Goal: Transaction & Acquisition: Purchase product/service

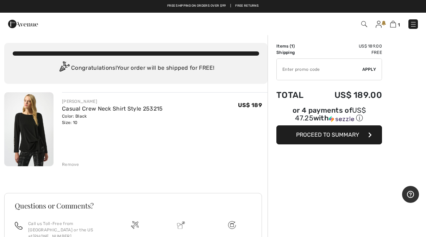
click at [414, 21] on img at bounding box center [413, 24] width 7 height 7
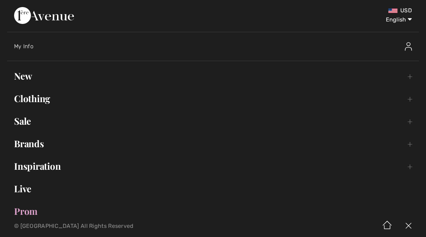
click at [22, 75] on link "New Toggle submenu" at bounding box center [213, 76] width 412 height 16
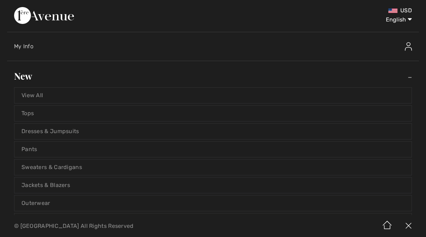
click at [27, 111] on link "Tops" at bounding box center [213, 114] width 398 height 16
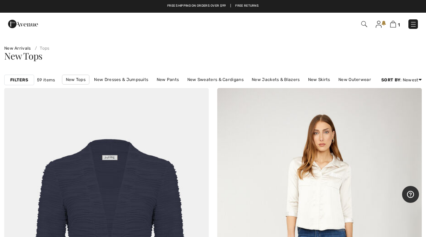
click at [20, 82] on strong "Filters" at bounding box center [19, 80] width 18 height 6
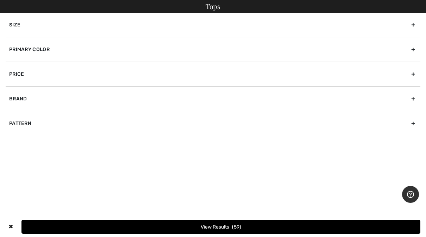
click at [18, 96] on div "Brand" at bounding box center [213, 98] width 415 height 25
click at [18, 113] on label "[PERSON_NAME]" at bounding box center [215, 114] width 412 height 6
click at [14, 113] on input"] "[PERSON_NAME]" at bounding box center [11, 114] width 5 height 5
checkbox input"] "true"
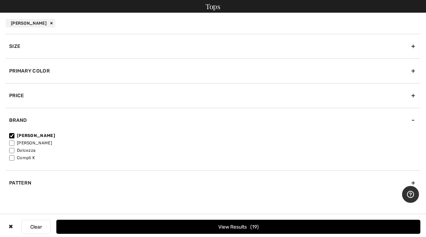
click at [167, 218] on div "✖ Clear View Results 19" at bounding box center [213, 226] width 426 height 25
click at [159, 221] on button "View Results 19" at bounding box center [238, 227] width 364 height 14
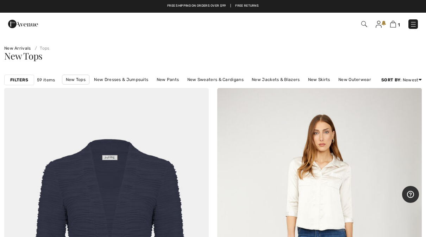
click at [420, 19] on div "1 Checkout" at bounding box center [301, 24] width 246 height 14
click at [415, 25] on img at bounding box center [413, 24] width 7 height 7
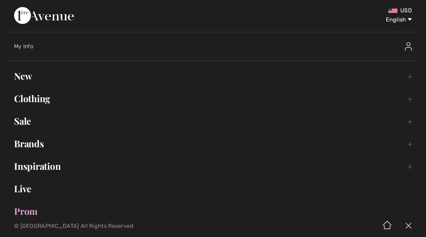
click at [25, 76] on link "New Toggle submenu" at bounding box center [213, 76] width 412 height 16
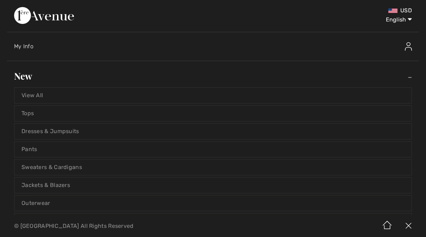
click at [33, 112] on link "Tops" at bounding box center [213, 114] width 398 height 16
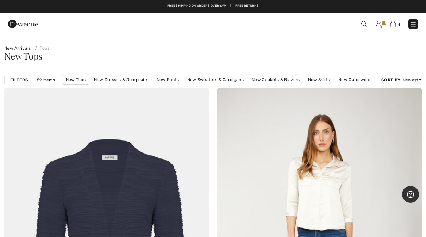
click at [21, 78] on strong "Filters" at bounding box center [19, 80] width 18 height 6
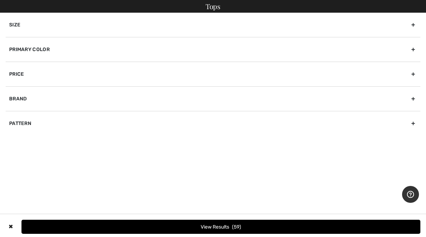
click at [18, 98] on div "Brand" at bounding box center [213, 98] width 415 height 25
click at [18, 113] on label "[PERSON_NAME]" at bounding box center [215, 114] width 412 height 6
click at [14, 113] on input"] "[PERSON_NAME]" at bounding box center [11, 114] width 5 height 5
checkbox input"] "true"
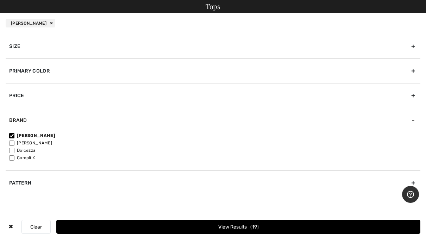
click at [126, 226] on button "View Results 19" at bounding box center [238, 227] width 364 height 14
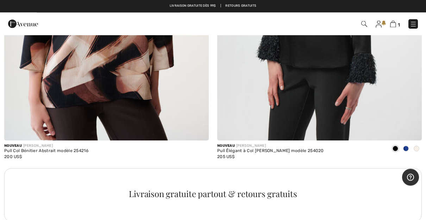
scroll to position [1929, 0]
click at [417, 24] on link at bounding box center [414, 24] width 10 height 10
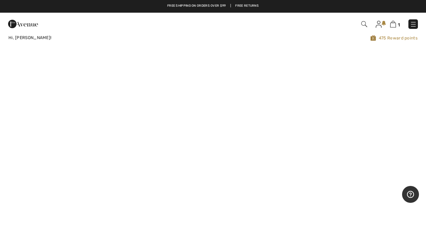
click at [415, 25] on img at bounding box center [413, 24] width 7 height 7
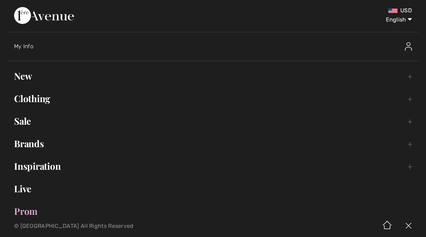
click at [42, 98] on link "Clothing Toggle submenu" at bounding box center [213, 99] width 412 height 16
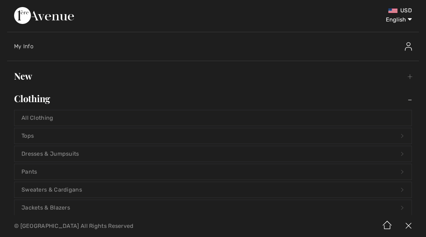
click at [41, 117] on link "All Clothing" at bounding box center [213, 118] width 398 height 16
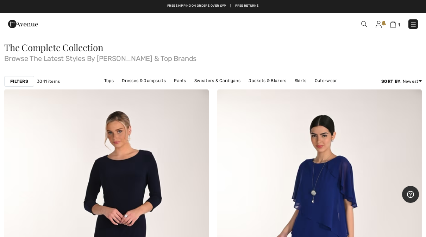
click at [21, 84] on strong "Filters" at bounding box center [19, 81] width 18 height 6
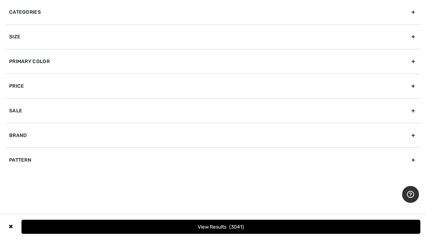
click at [24, 138] on div "Brand" at bounding box center [213, 135] width 415 height 25
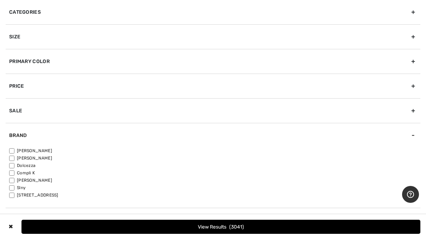
click at [23, 150] on label "[PERSON_NAME]" at bounding box center [215, 151] width 412 height 6
click at [14, 150] on input"] "[PERSON_NAME]" at bounding box center [11, 150] width 5 height 5
checkbox input"] "true"
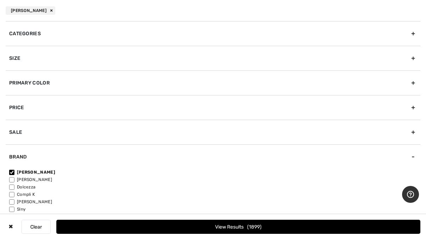
click at [147, 225] on button "View Results 1899" at bounding box center [238, 227] width 364 height 14
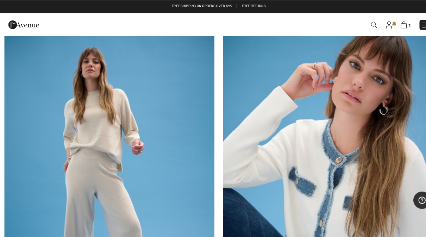
scroll to position [7770, 0]
